Goal: Transaction & Acquisition: Purchase product/service

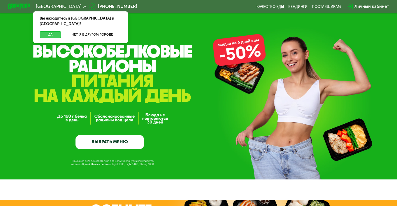
click at [57, 31] on button "Да" at bounding box center [50, 34] width 21 height 7
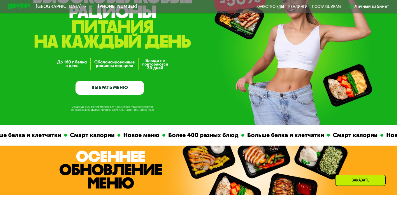
scroll to position [52, 0]
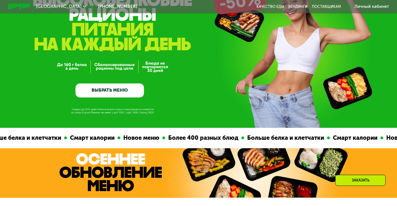
click at [115, 94] on link "ВЫБРАТЬ МЕНЮ" at bounding box center [110, 90] width 69 height 14
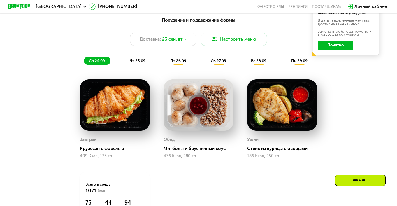
scroll to position [404, 0]
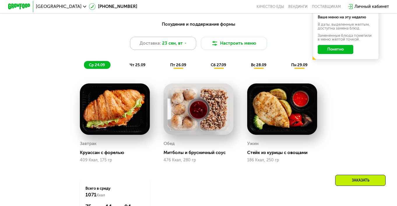
click at [178, 42] on span "23 сен, вт" at bounding box center [172, 43] width 21 height 7
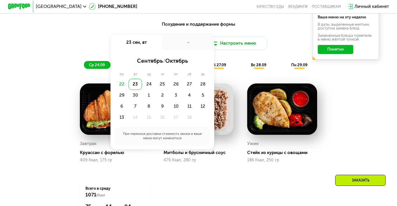
click at [119, 86] on div "22" at bounding box center [121, 84] width 13 height 11
click at [122, 85] on div "22" at bounding box center [121, 84] width 13 height 11
click at [97, 30] on div "Похудение и поддержание формы Доставка: [DATE] сен, вт - сентябрь / октябрь пн …" at bounding box center [198, 45] width 327 height 48
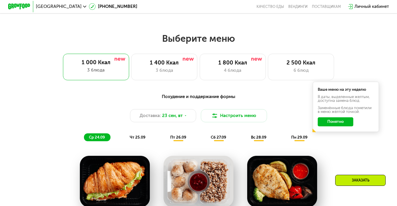
scroll to position [331, 0]
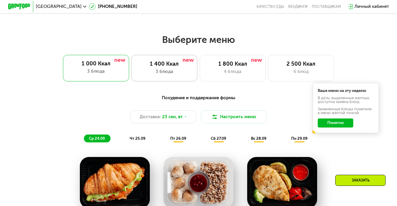
click at [161, 69] on div "3 блюда" at bounding box center [164, 71] width 55 height 7
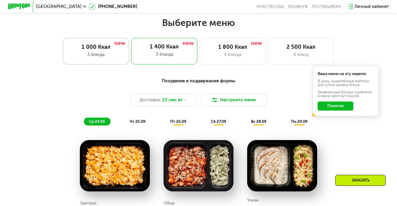
scroll to position [346, 0]
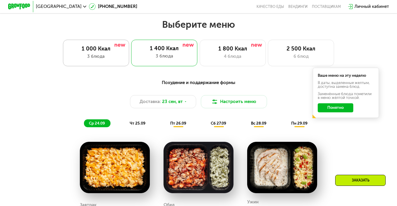
click at [103, 52] on div "1 000 Ккал 3 блюда" at bounding box center [96, 53] width 66 height 27
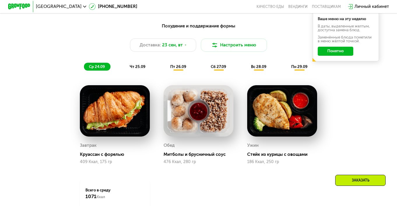
scroll to position [402, 0]
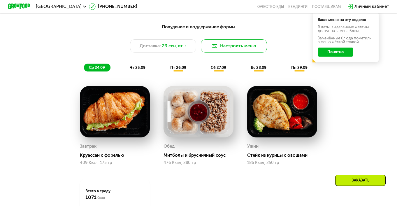
click at [238, 43] on button "Настроить меню" at bounding box center [234, 45] width 66 height 13
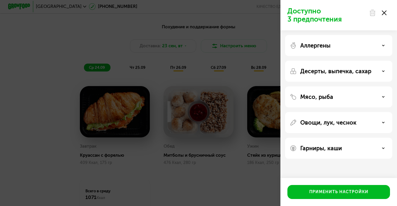
click at [358, 52] on div "Аллергены" at bounding box center [338, 45] width 107 height 21
click at [383, 44] on icon at bounding box center [383, 45] width 3 height 3
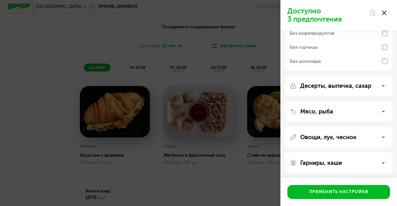
scroll to position [76, 0]
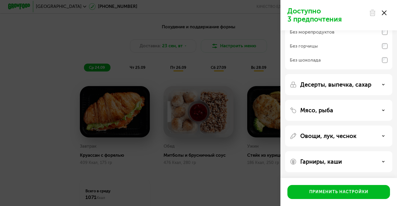
click at [337, 111] on div "Мясо, рыба" at bounding box center [339, 110] width 98 height 7
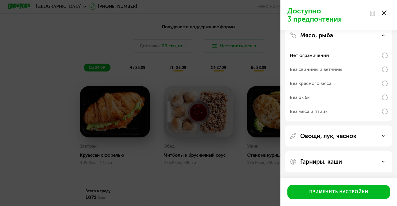
scroll to position [142, 0]
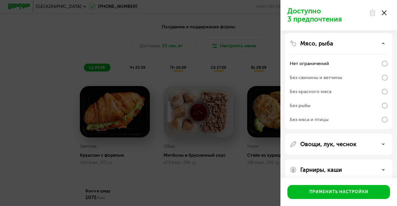
click at [332, 80] on div "Без свинины и ветчины" at bounding box center [316, 77] width 53 height 7
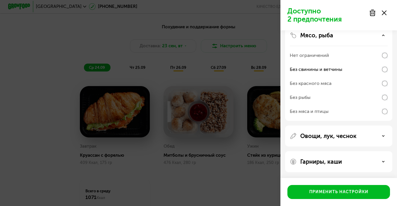
click at [337, 139] on p "Овощи, лук, чеснок" at bounding box center [328, 135] width 56 height 7
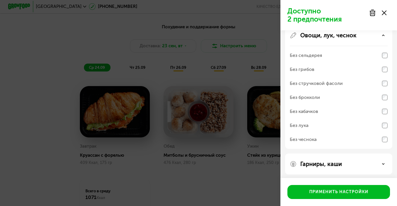
scroll to position [253, 0]
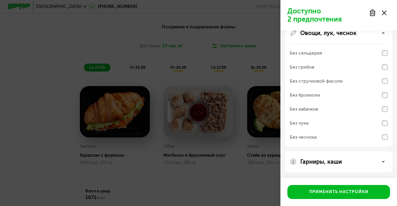
click at [334, 83] on div "Без стручковой фасоли" at bounding box center [316, 81] width 53 height 7
click at [327, 161] on p "Гарниры, каши" at bounding box center [321, 161] width 42 height 7
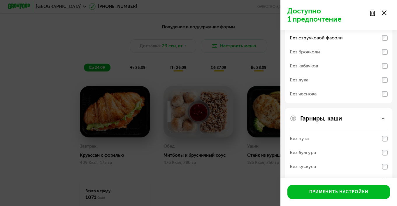
scroll to position [328, 0]
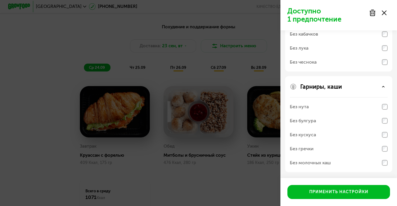
click at [324, 120] on div "Без булгура" at bounding box center [339, 121] width 98 height 14
click at [312, 108] on div "Без нута" at bounding box center [339, 107] width 98 height 14
click at [335, 136] on div "Без кускуса" at bounding box center [339, 135] width 98 height 14
click at [317, 137] on div "Без кускуса" at bounding box center [339, 135] width 98 height 14
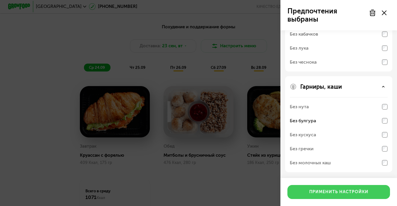
click at [336, 190] on div "Применить настройки" at bounding box center [338, 192] width 59 height 6
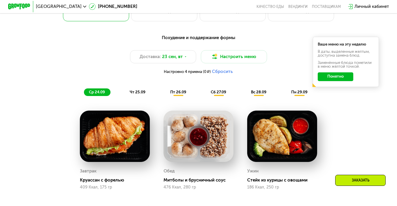
scroll to position [366, 0]
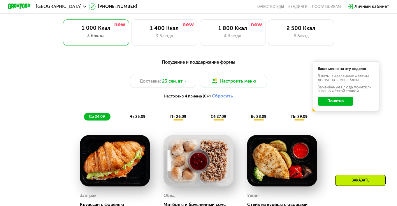
click at [184, 116] on span "пт 26.09" at bounding box center [178, 116] width 16 height 4
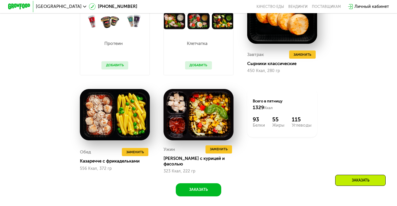
scroll to position [510, 0]
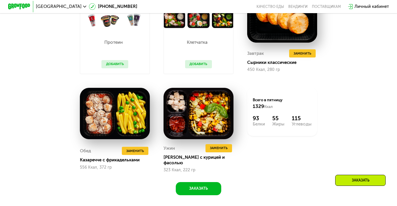
click at [368, 177] on div "Заказать" at bounding box center [360, 180] width 50 height 11
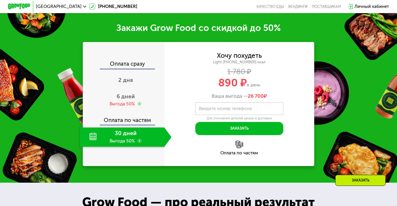
scroll to position [714, 0]
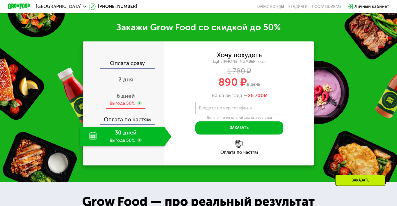
click at [127, 100] on div "Выгода 50%" at bounding box center [122, 103] width 25 height 6
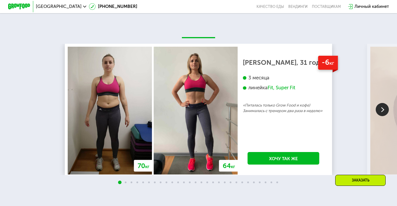
scroll to position [1087, 0]
